Goal: Ask a question

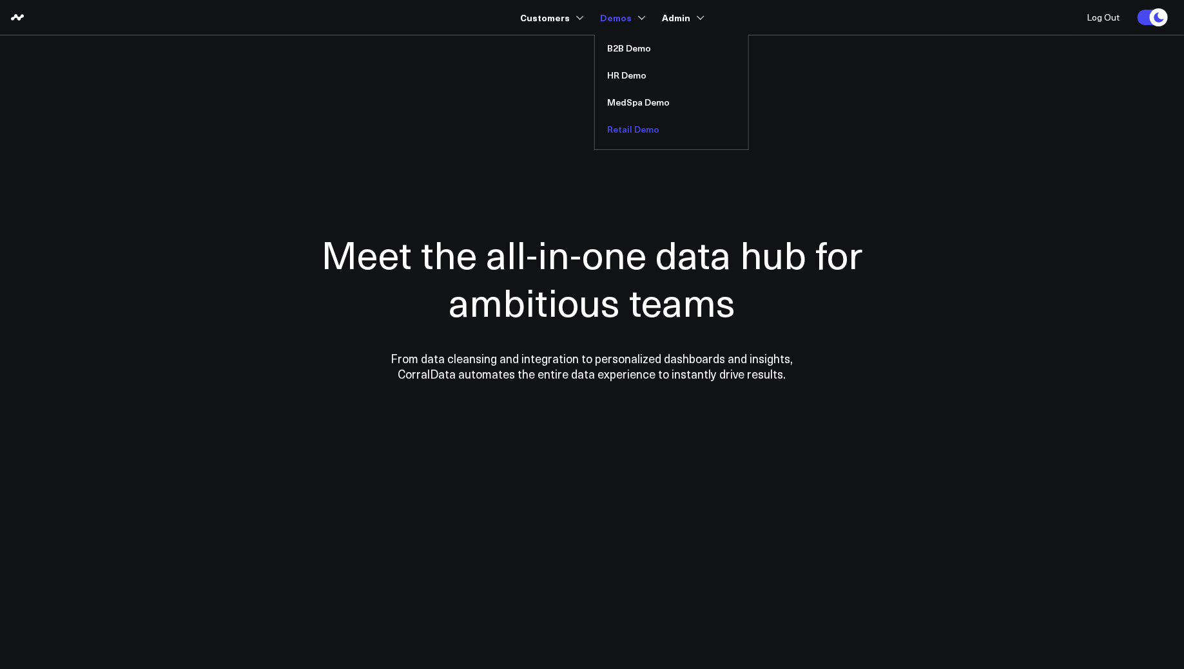
click at [617, 126] on link "Retail Demo" at bounding box center [671, 129] width 153 height 27
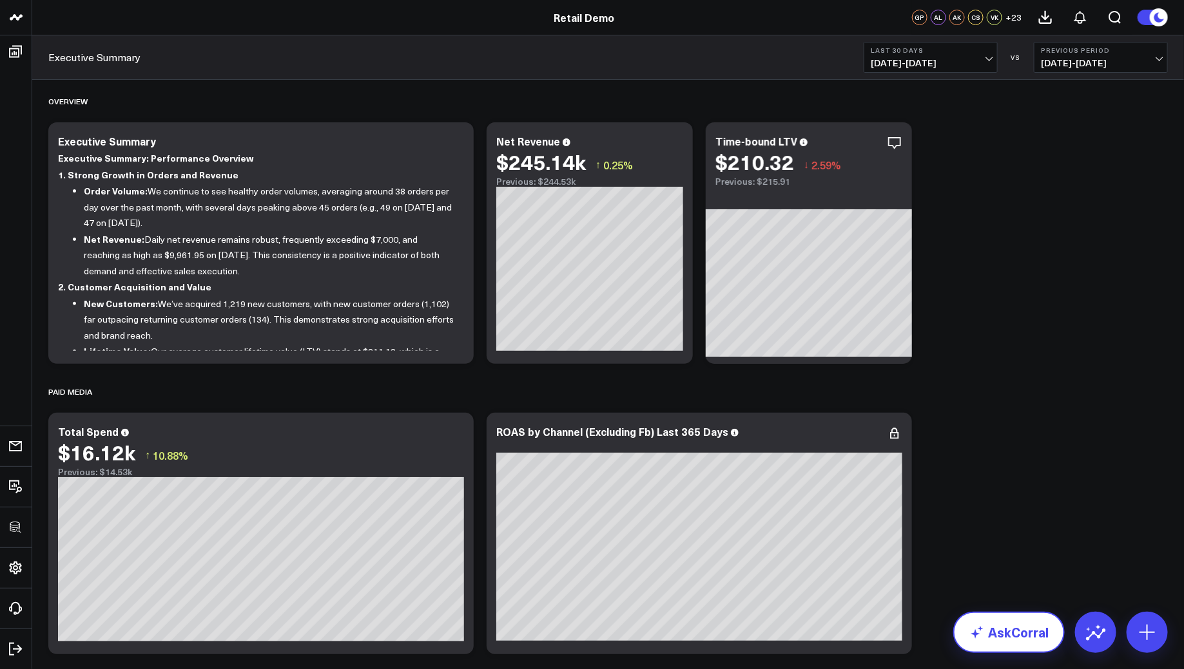
click at [1007, 622] on link "AskCorral" at bounding box center [1008, 632] width 111 height 41
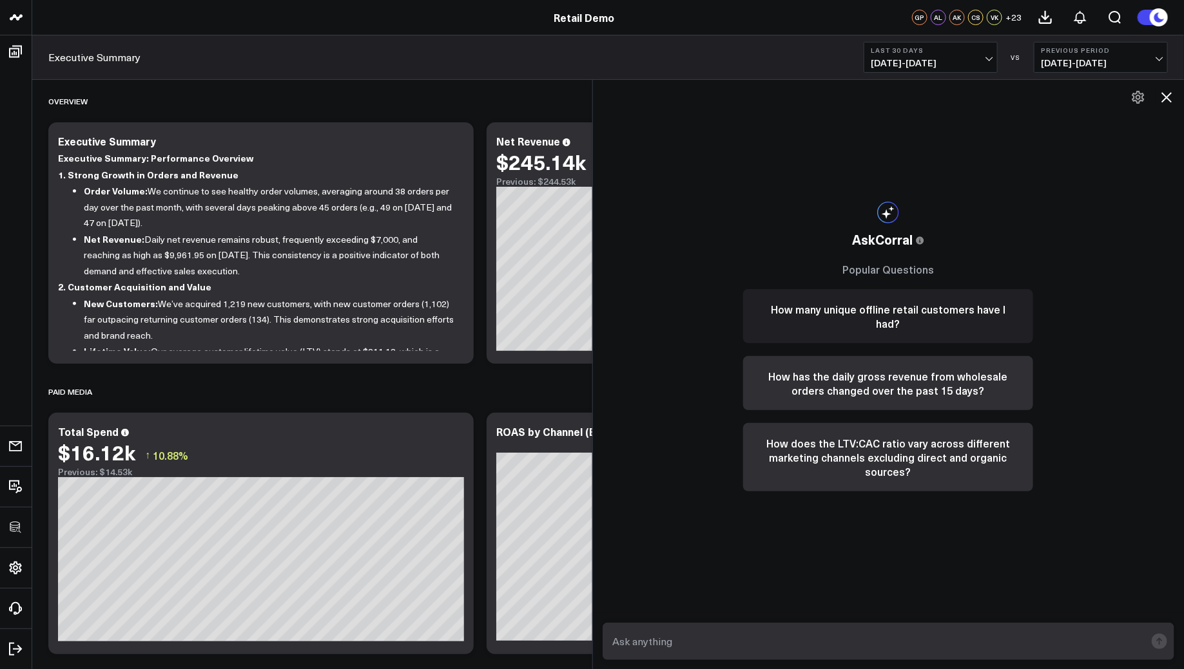
click at [912, 313] on button "How many unique offline retail customers have I had?" at bounding box center [888, 316] width 290 height 54
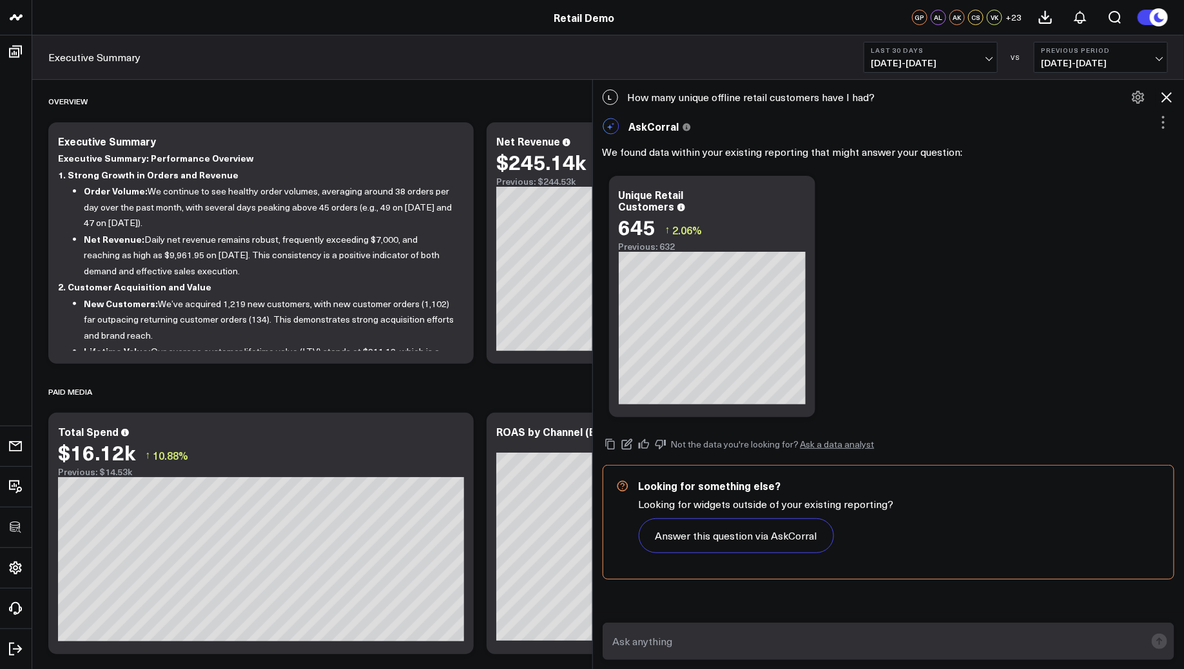
click at [1167, 95] on icon at bounding box center [1165, 97] width 15 height 15
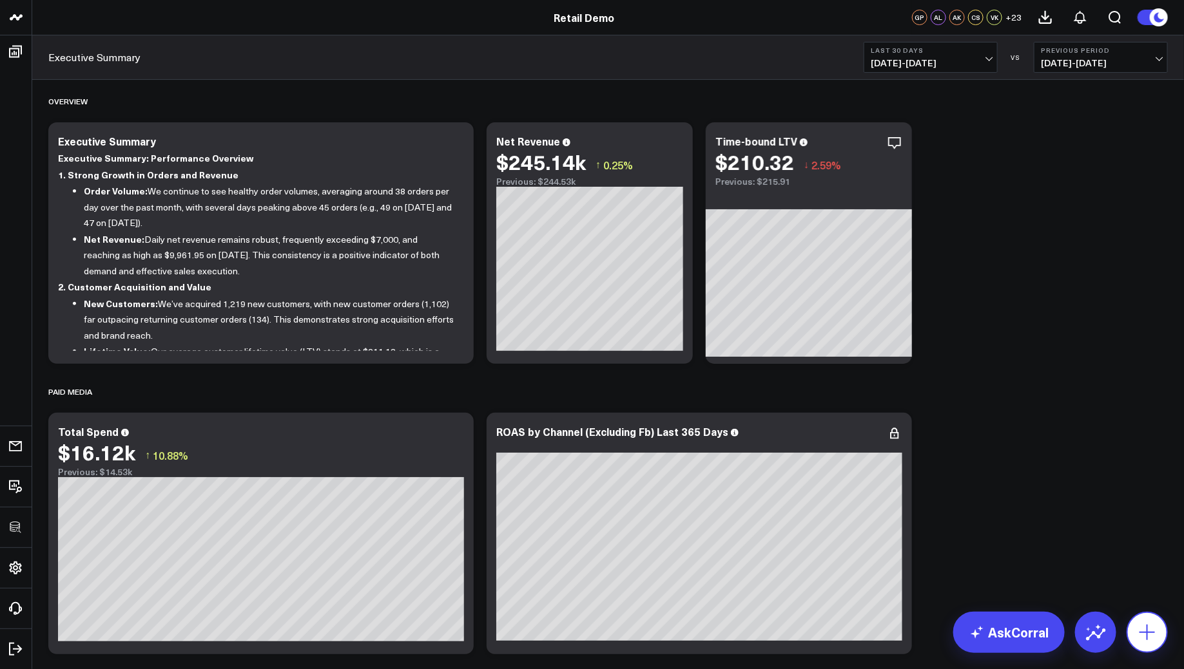
click at [1145, 640] on icon at bounding box center [1147, 632] width 21 height 21
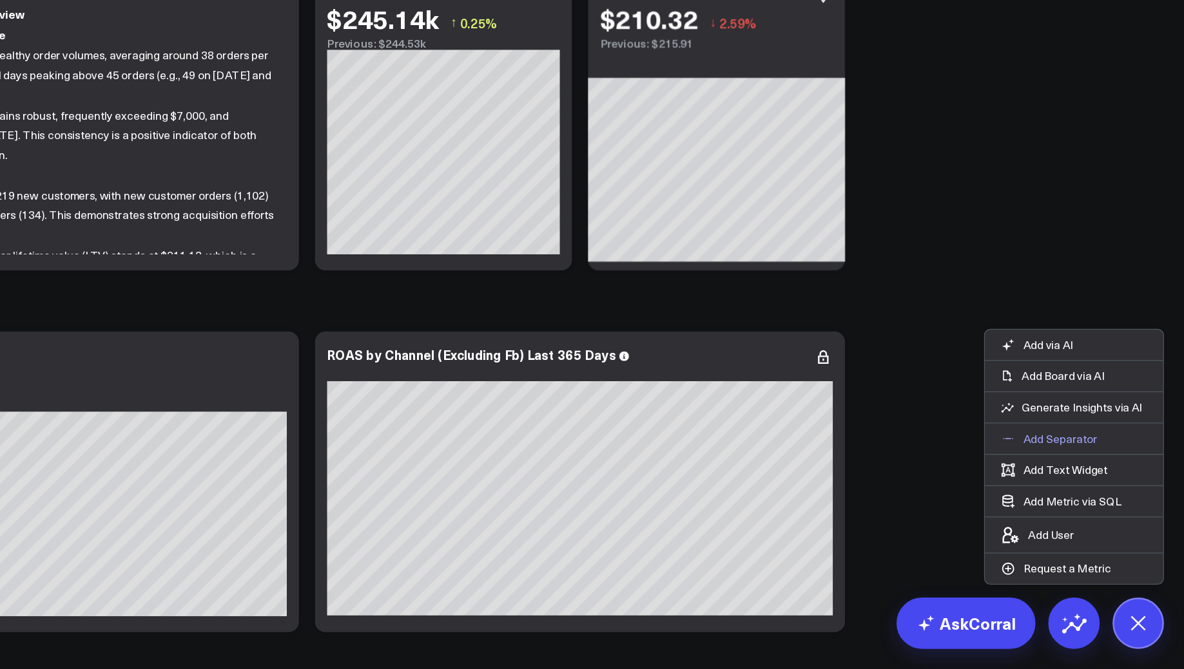
scroll to position [14, 0]
